Goal: Find specific page/section: Find specific page/section

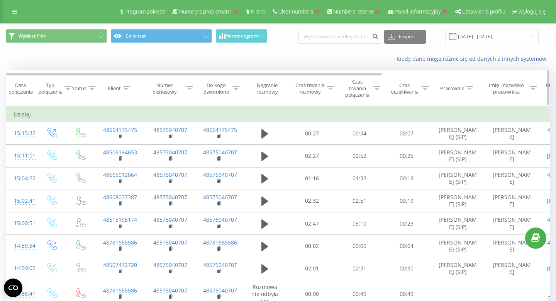
click at [114, 92] on th "Klient" at bounding box center [120, 88] width 50 height 35
click at [121, 90] on div "Klient" at bounding box center [114, 88] width 13 height 7
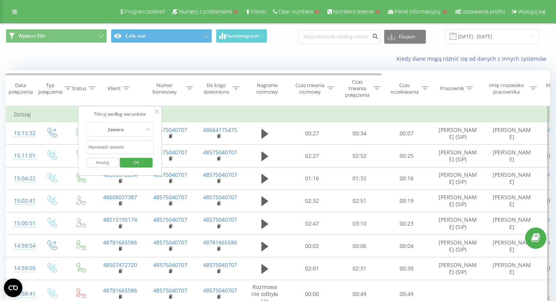
click at [119, 148] on input "text" at bounding box center [120, 147] width 68 height 14
paste input "48781665586"
type input "48781665586"
click button "OK" at bounding box center [136, 163] width 33 height 10
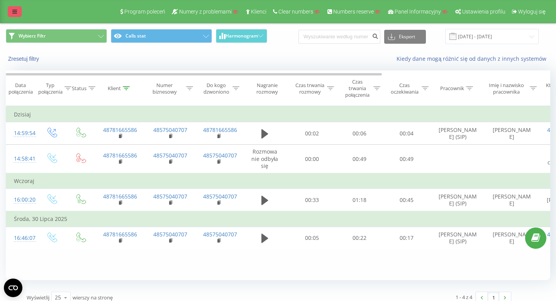
click at [16, 12] on icon at bounding box center [14, 11] width 5 height 5
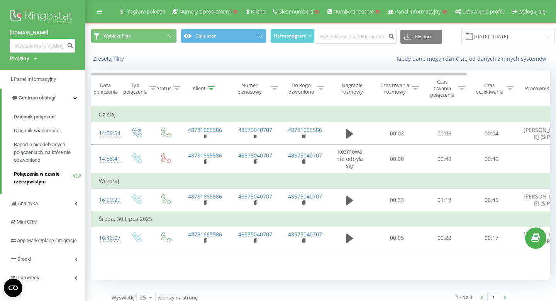
scroll to position [14, 0]
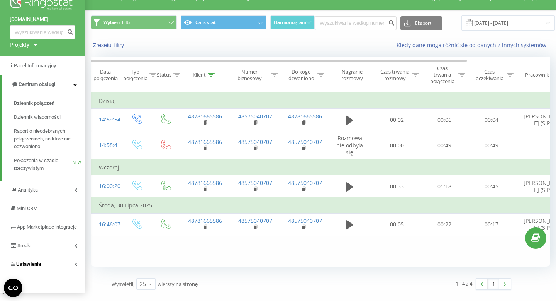
click at [40, 273] on link "Ustawienia" at bounding box center [42, 264] width 85 height 19
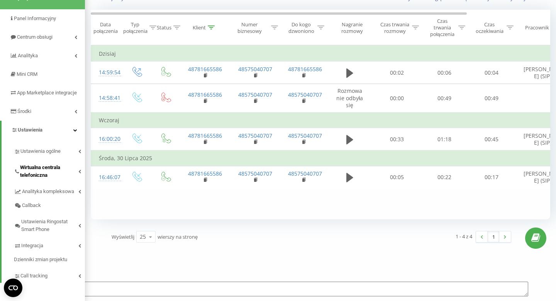
scroll to position [65, 0]
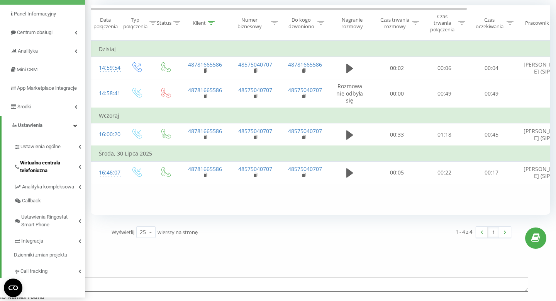
click at [47, 173] on span "Wirtualna centrala telefoniczna" at bounding box center [49, 166] width 58 height 15
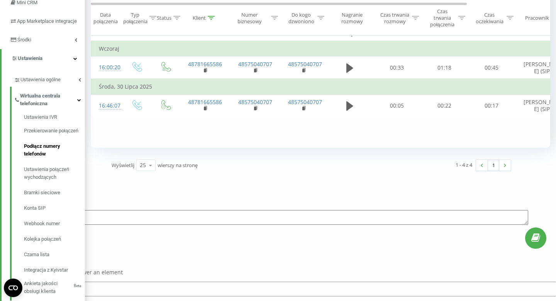
scroll to position [133, 0]
click at [41, 242] on span "Kolejka połączeń" at bounding box center [43, 238] width 38 height 8
